Goal: Find specific page/section: Find specific page/section

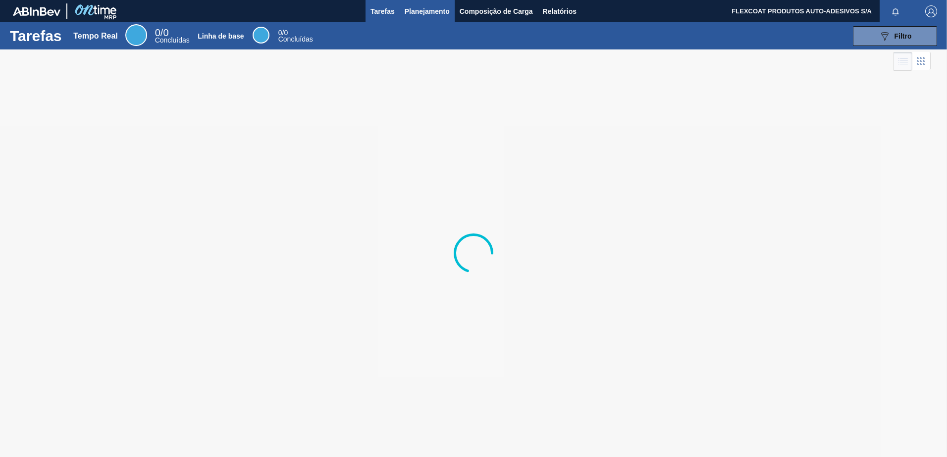
click at [409, 11] on span "Planejamento" at bounding box center [427, 11] width 45 height 12
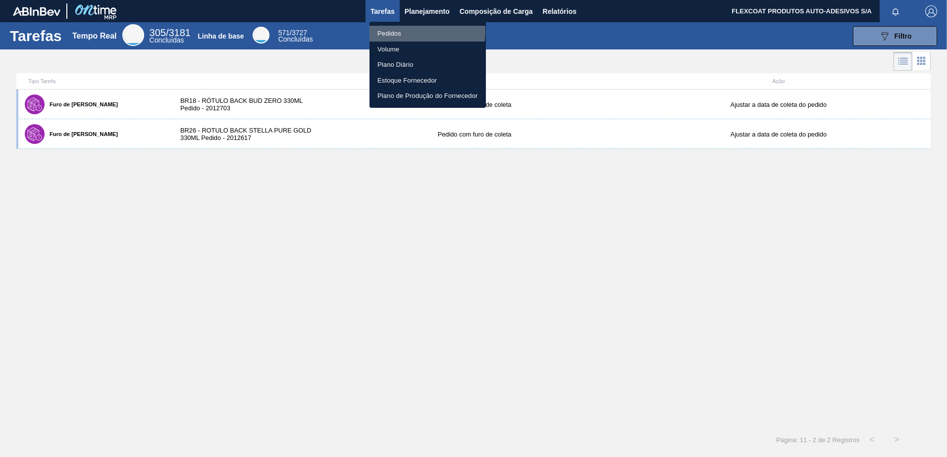
click at [396, 31] on li "Pedidos" at bounding box center [427, 34] width 116 height 16
